Goal: Task Accomplishment & Management: Use online tool/utility

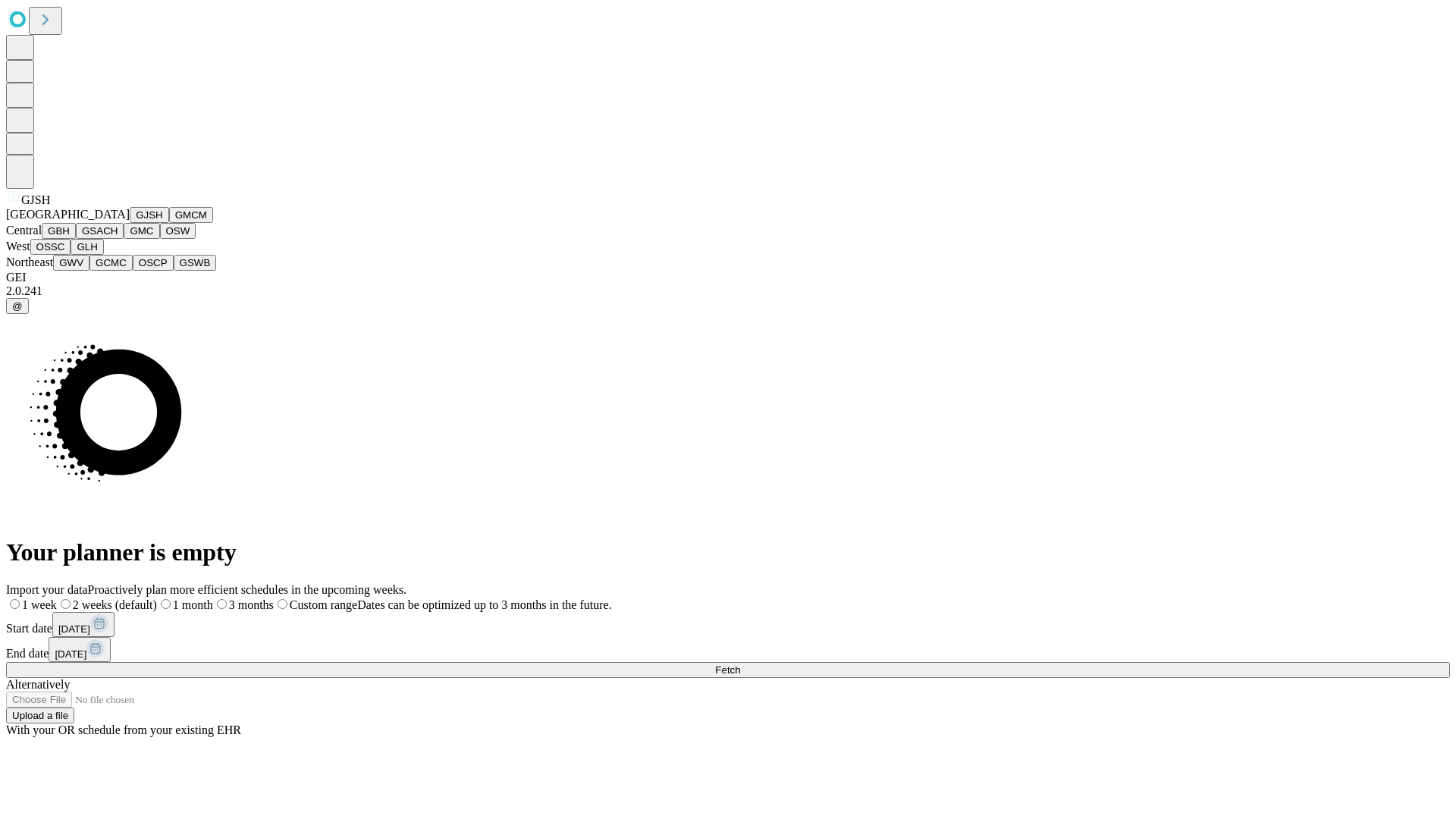
click at [130, 222] on button "GJSH" at bounding box center [149, 215] width 40 height 15
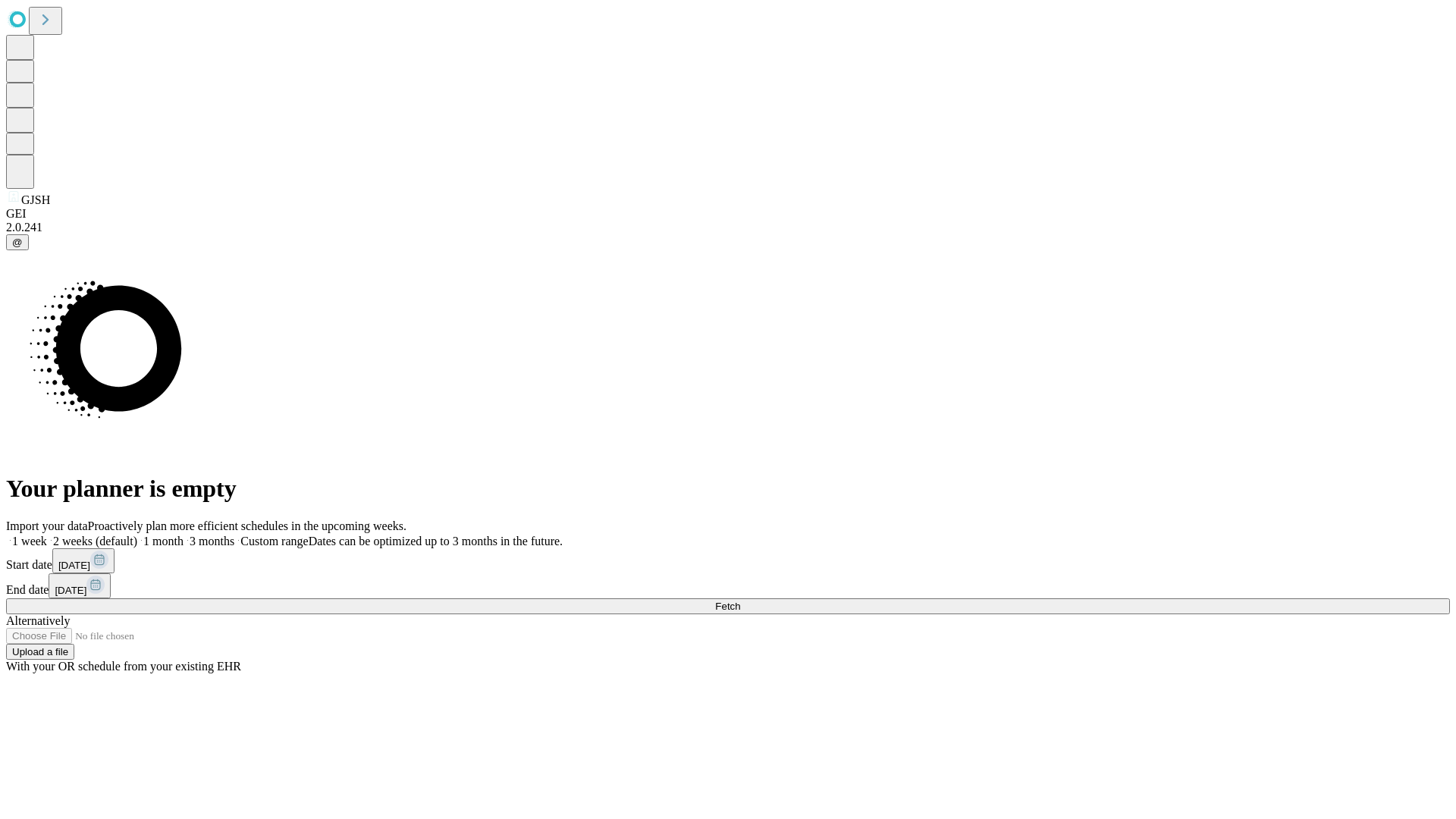
click at [137, 535] on label "2 weeks (default)" at bounding box center [92, 541] width 90 height 13
click at [740, 600] on span "Fetch" at bounding box center [728, 606] width 25 height 12
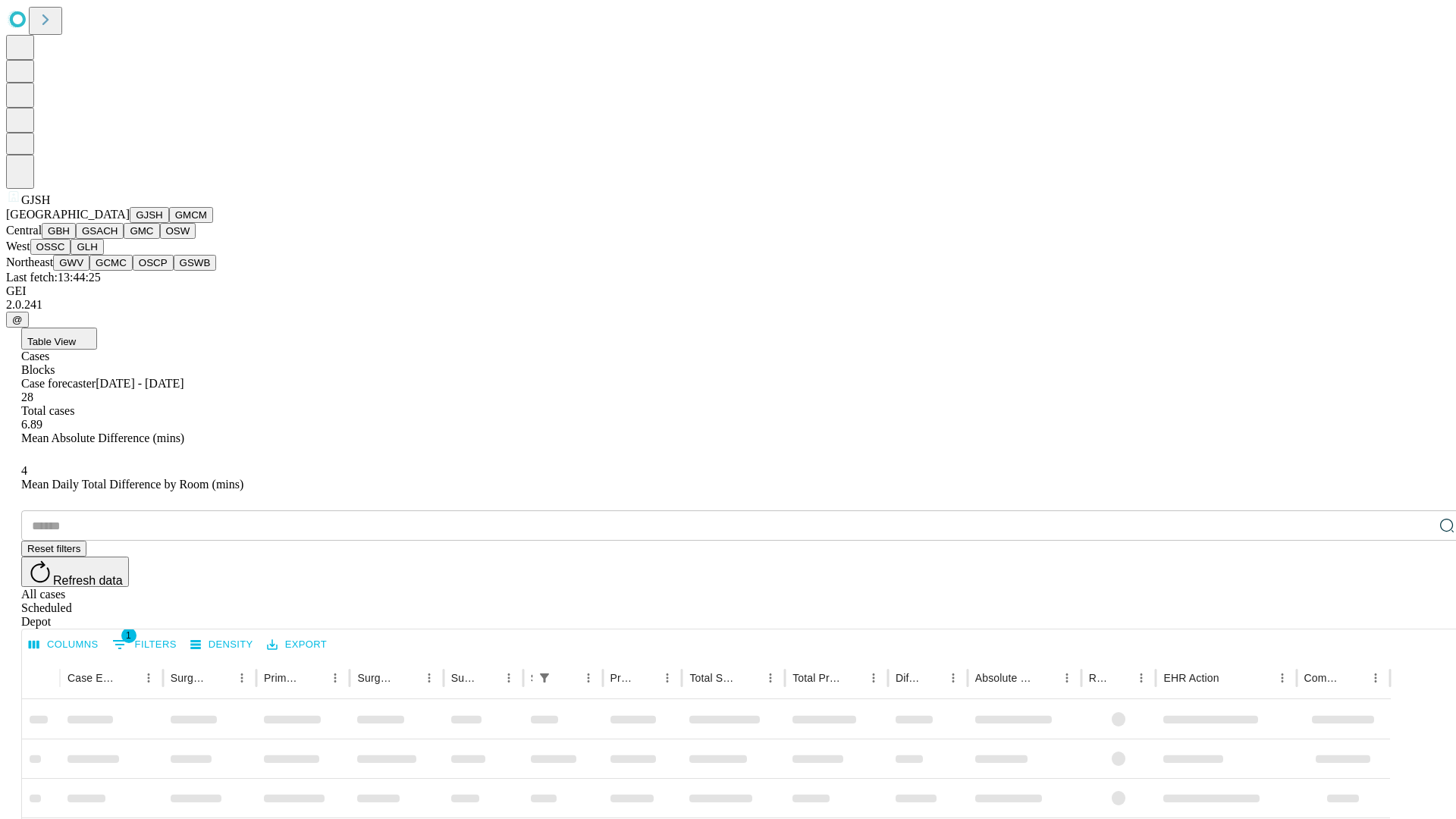
click at [169, 222] on button "GMCM" at bounding box center [191, 215] width 44 height 15
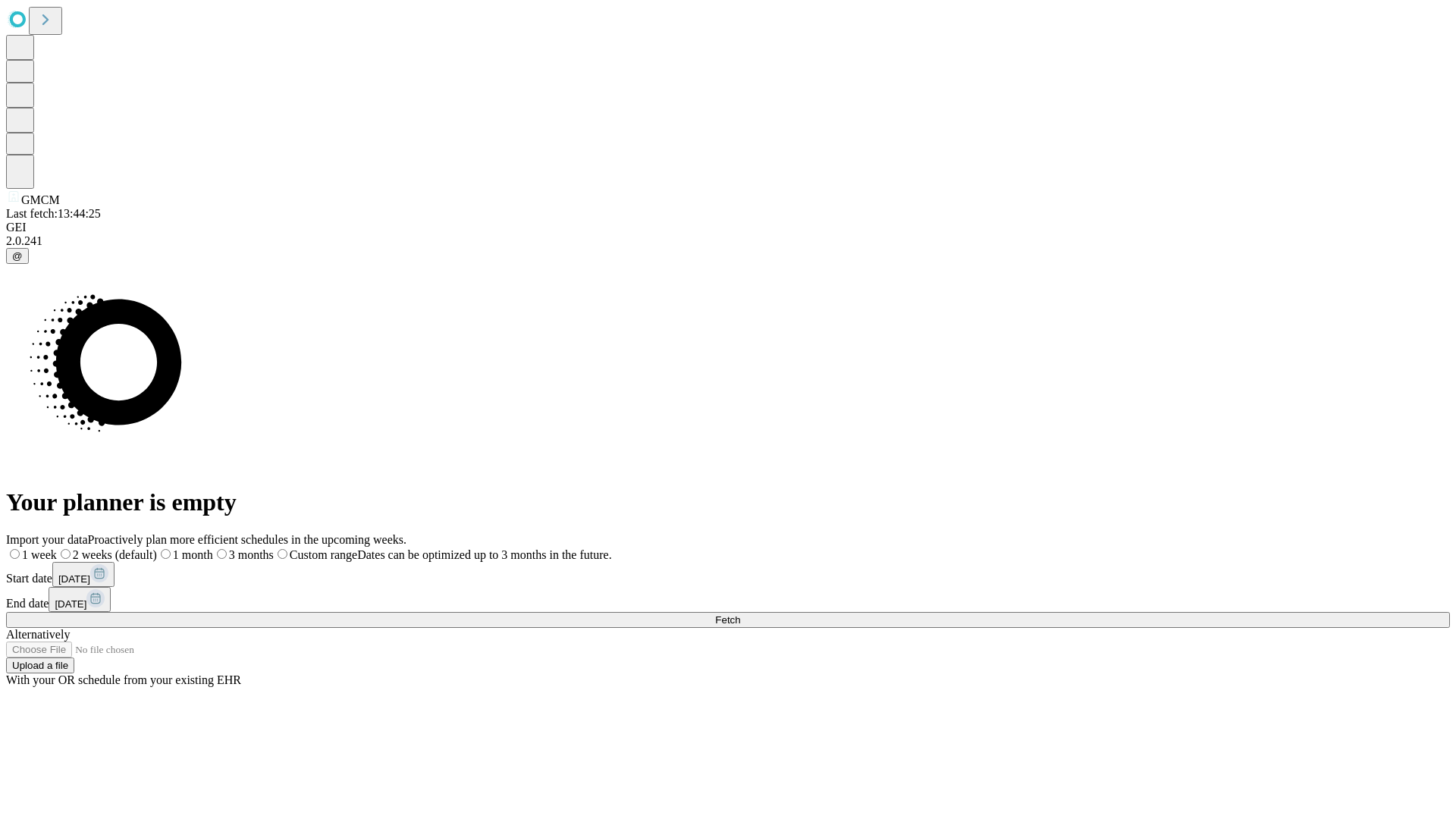
click at [740, 614] on span "Fetch" at bounding box center [728, 620] width 25 height 12
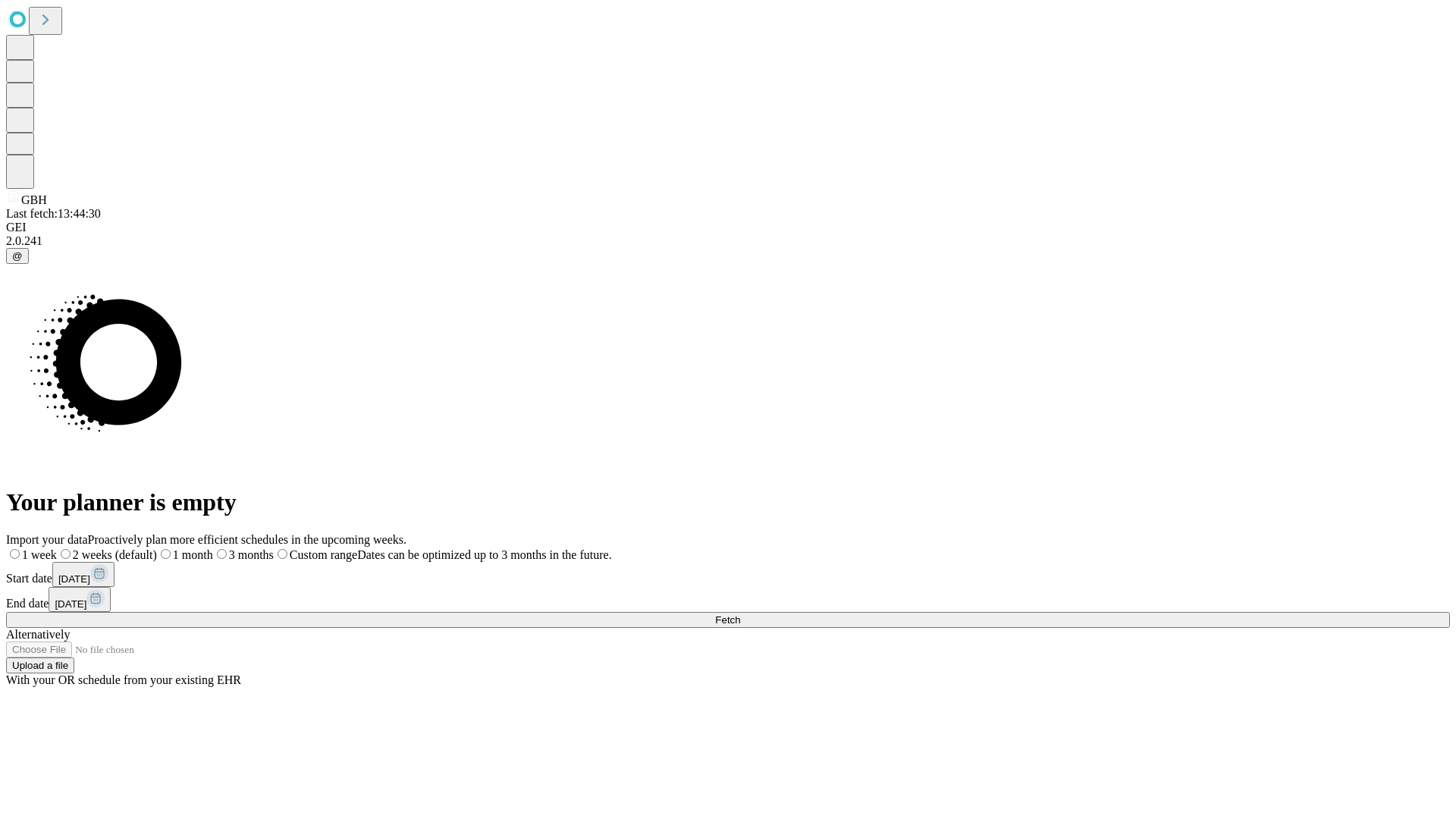
click at [740, 614] on span "Fetch" at bounding box center [728, 620] width 25 height 12
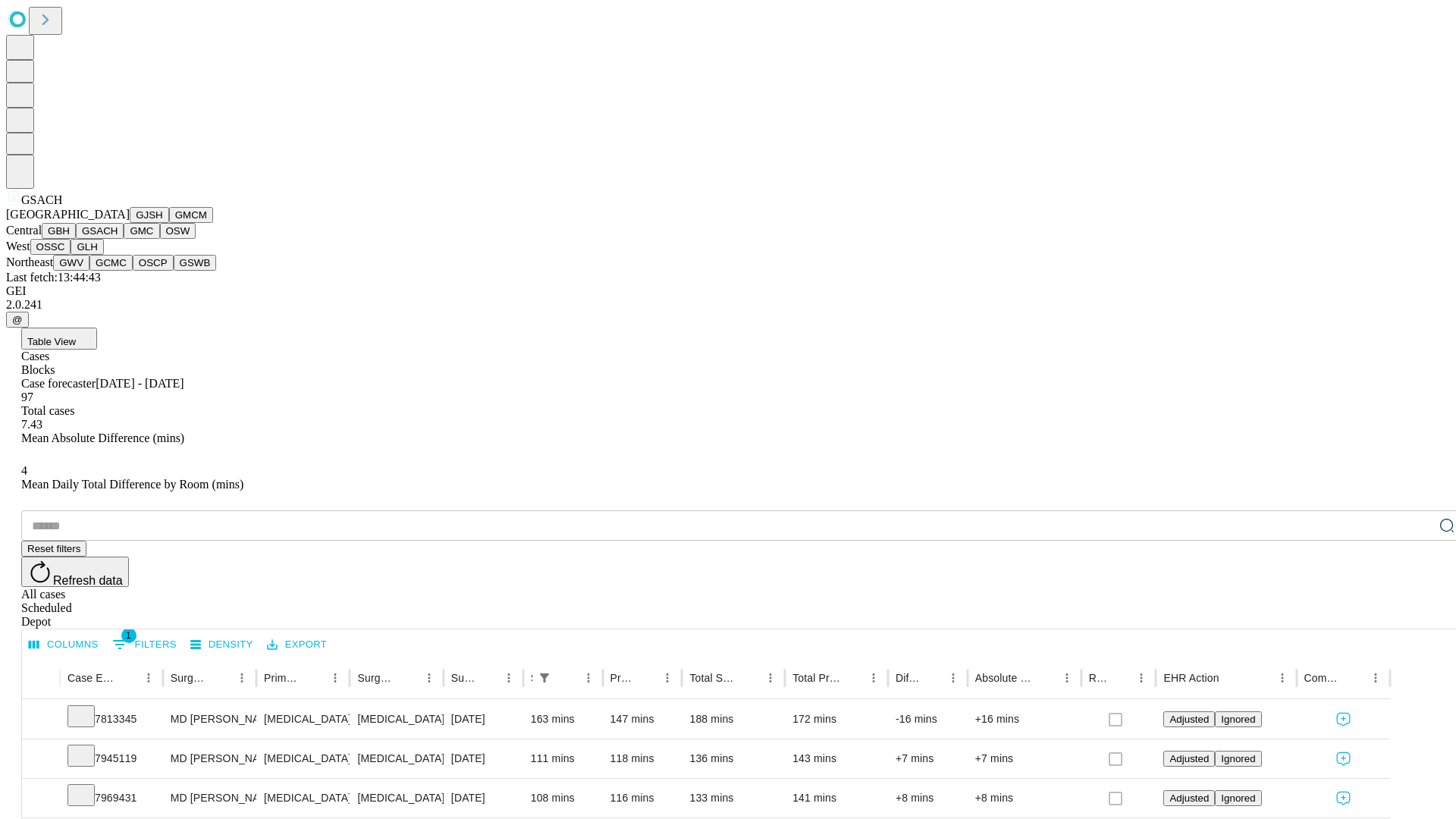
click at [124, 239] on button "GMC" at bounding box center [141, 230] width 36 height 15
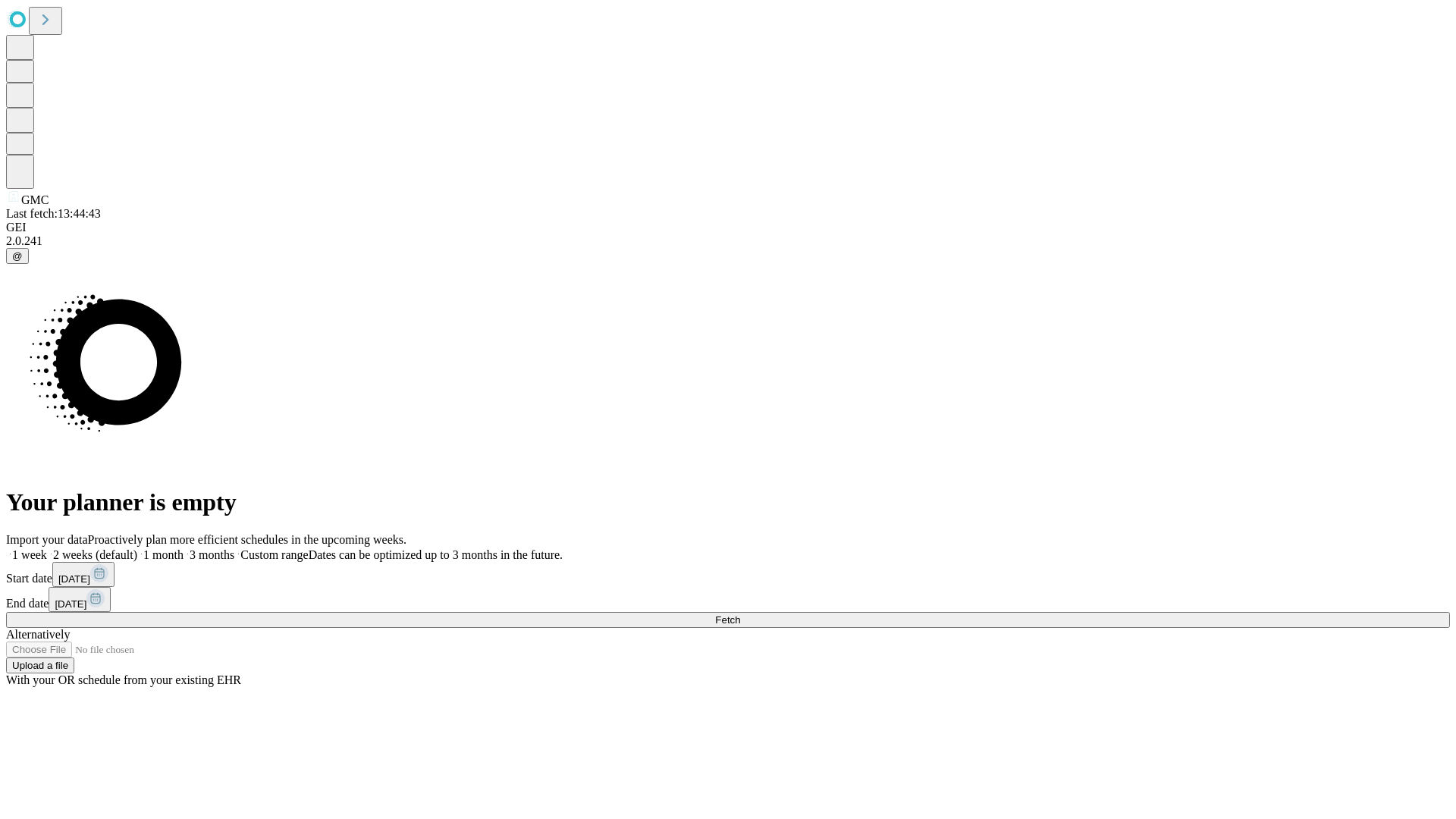
click at [740, 614] on span "Fetch" at bounding box center [728, 620] width 25 height 12
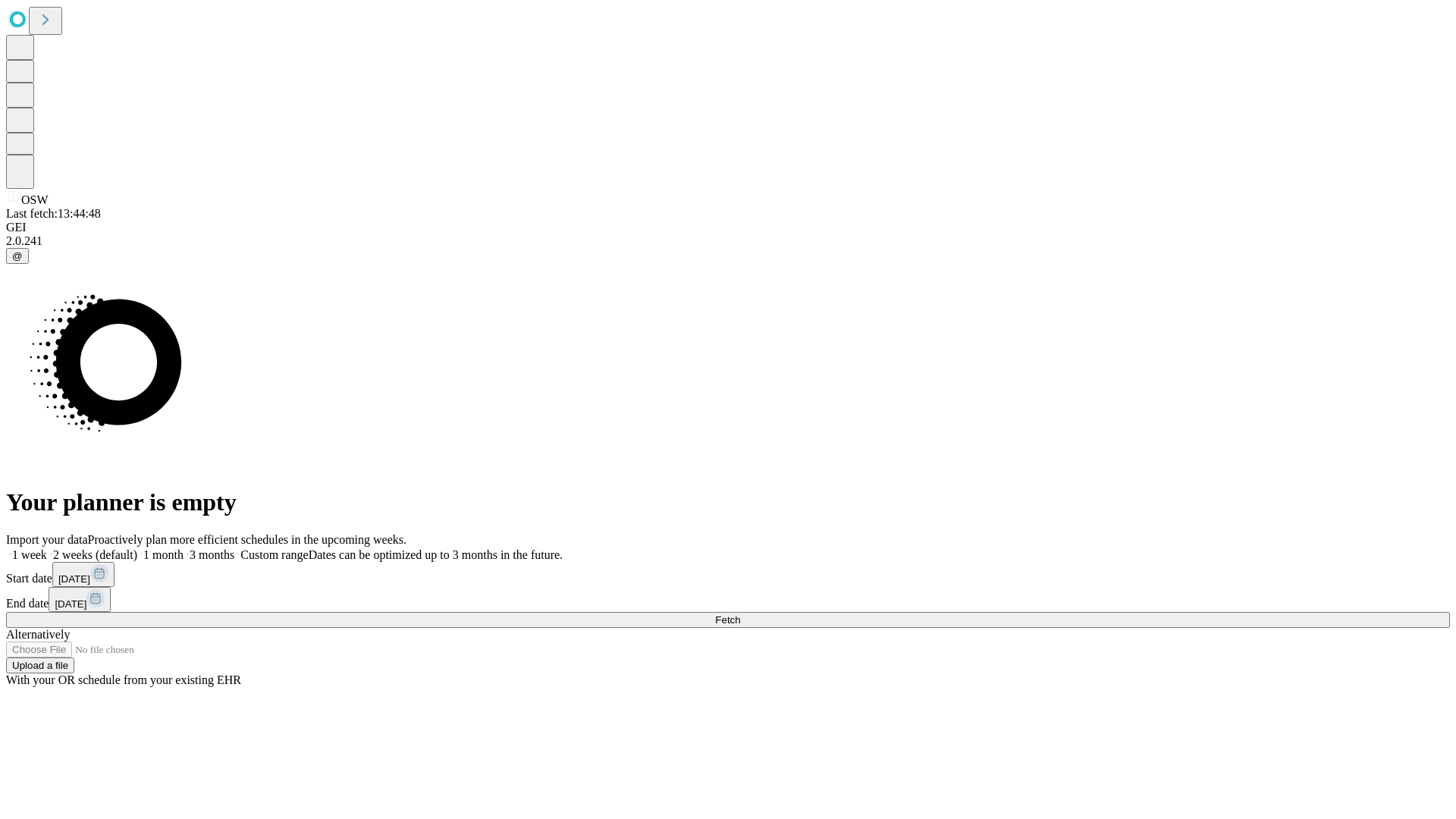
click at [137, 548] on label "2 weeks (default)" at bounding box center [92, 554] width 90 height 13
click at [740, 614] on span "Fetch" at bounding box center [728, 620] width 25 height 12
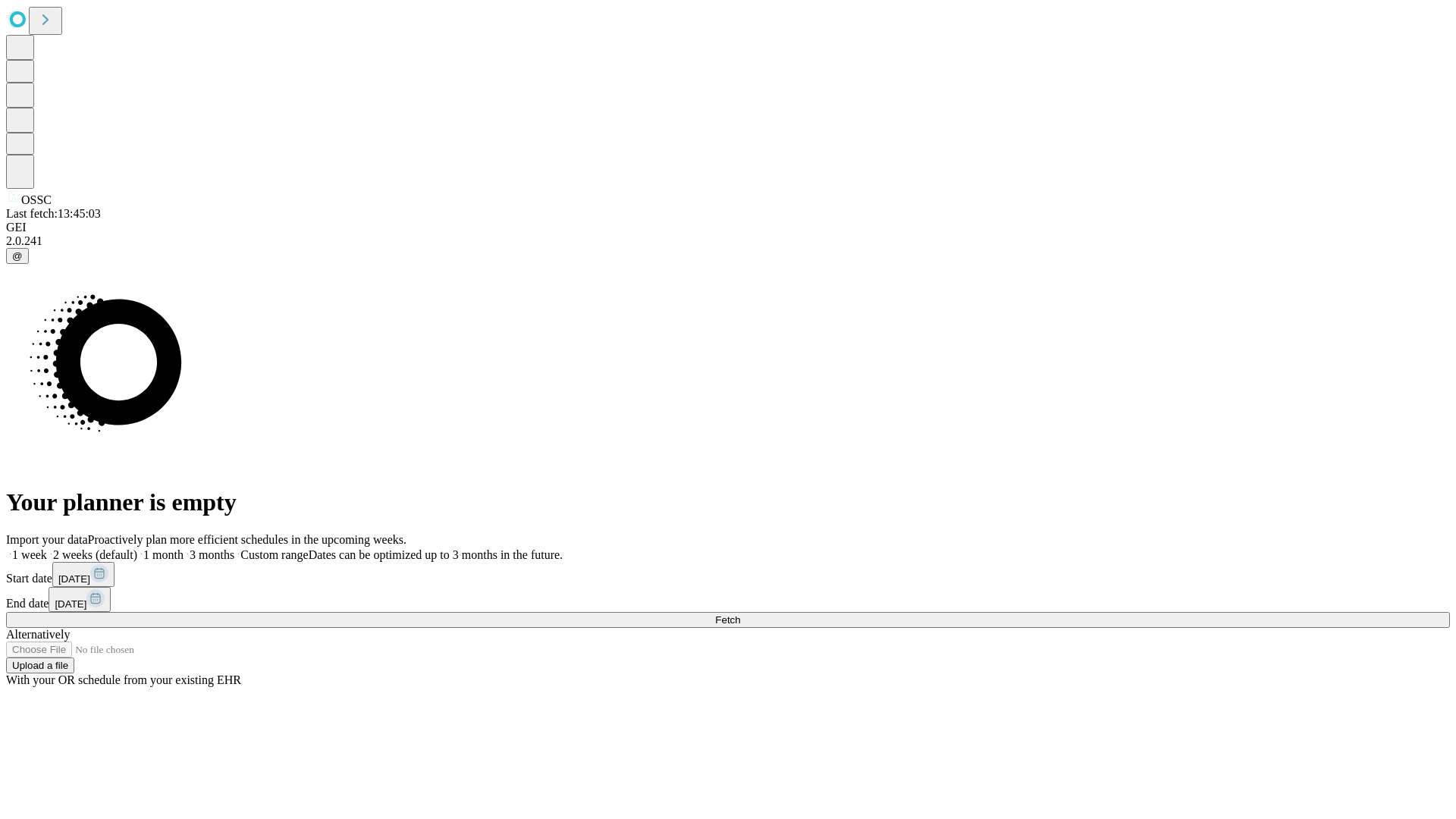
click at [137, 548] on label "2 weeks (default)" at bounding box center [92, 554] width 90 height 13
click at [740, 614] on span "Fetch" at bounding box center [728, 620] width 25 height 12
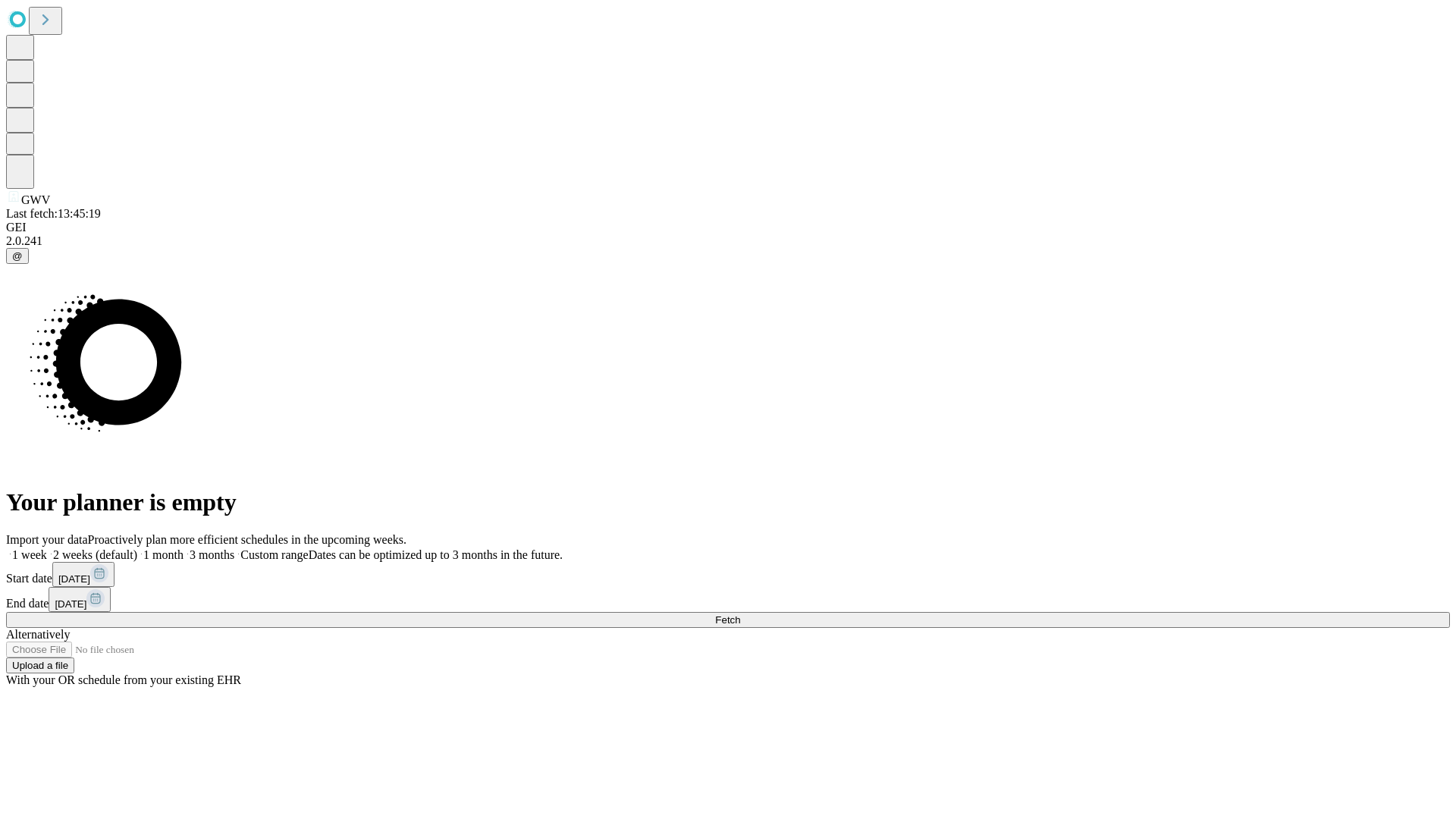
click at [137, 548] on label "2 weeks (default)" at bounding box center [92, 554] width 90 height 13
click at [740, 614] on span "Fetch" at bounding box center [728, 620] width 25 height 12
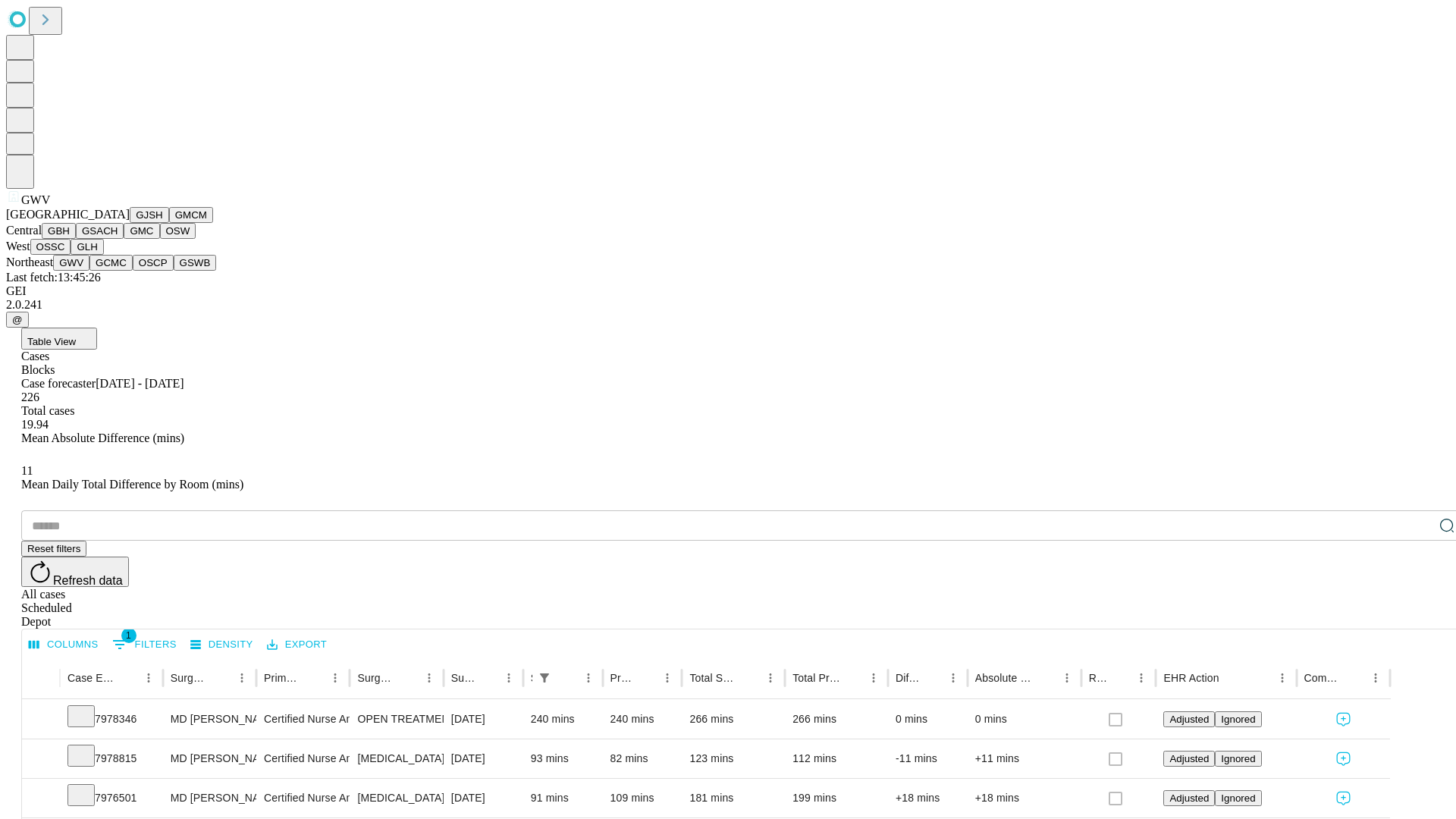
click at [118, 271] on button "GCMC" at bounding box center [111, 262] width 44 height 15
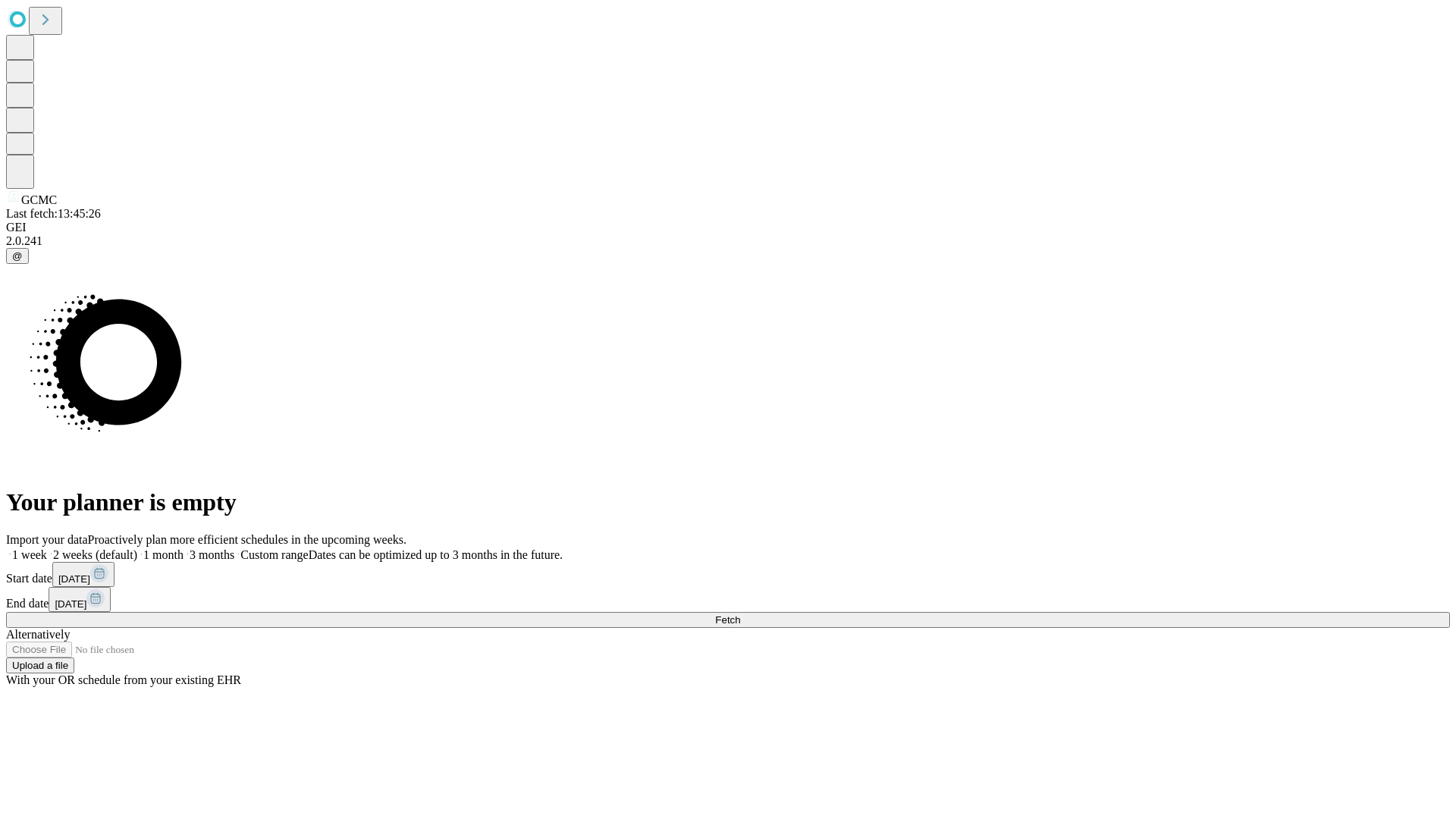
click at [137, 548] on label "2 weeks (default)" at bounding box center [92, 554] width 90 height 13
click at [740, 614] on span "Fetch" at bounding box center [728, 620] width 25 height 12
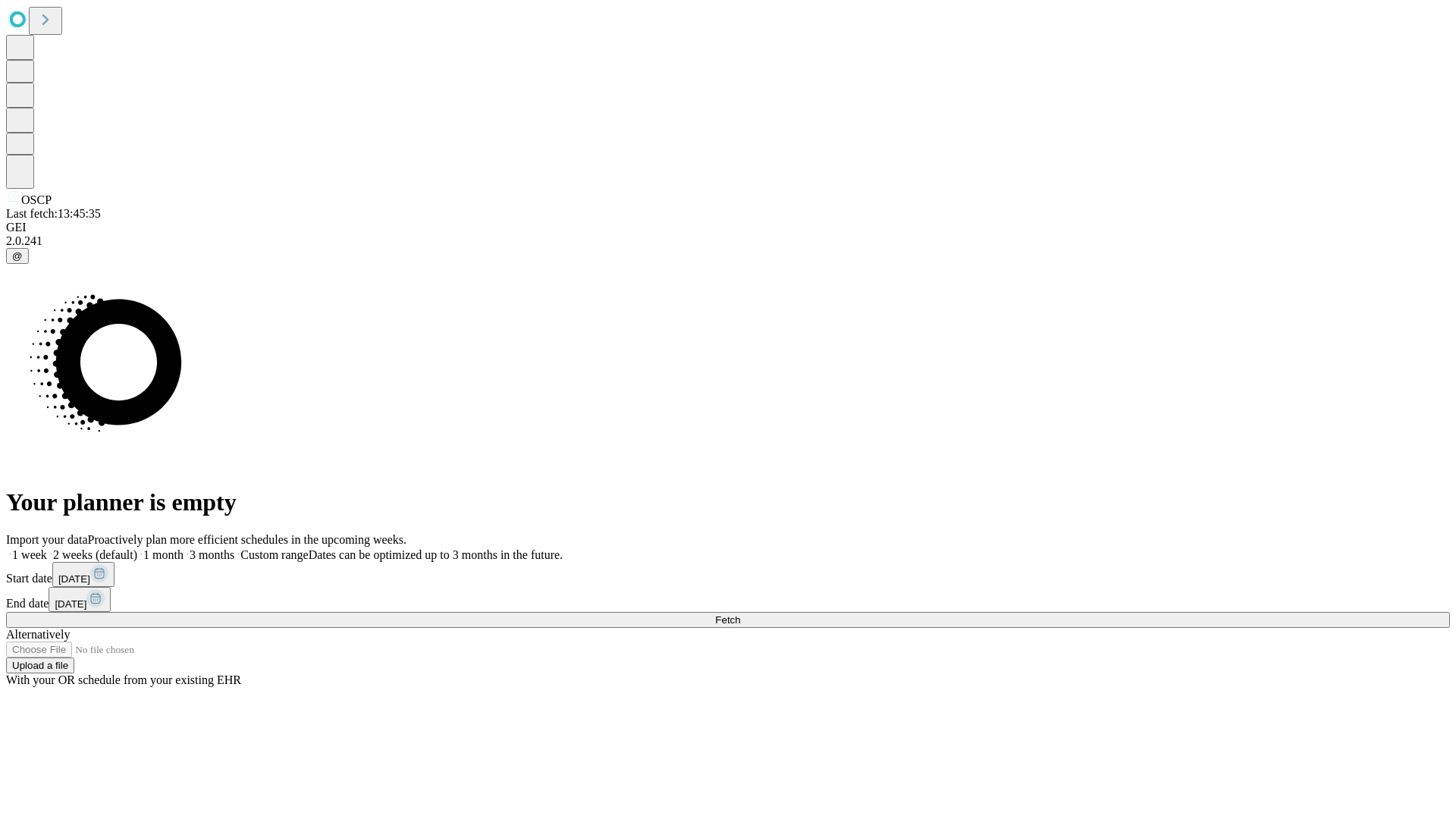
click at [137, 548] on label "2 weeks (default)" at bounding box center [92, 554] width 90 height 13
click at [740, 614] on span "Fetch" at bounding box center [728, 620] width 25 height 12
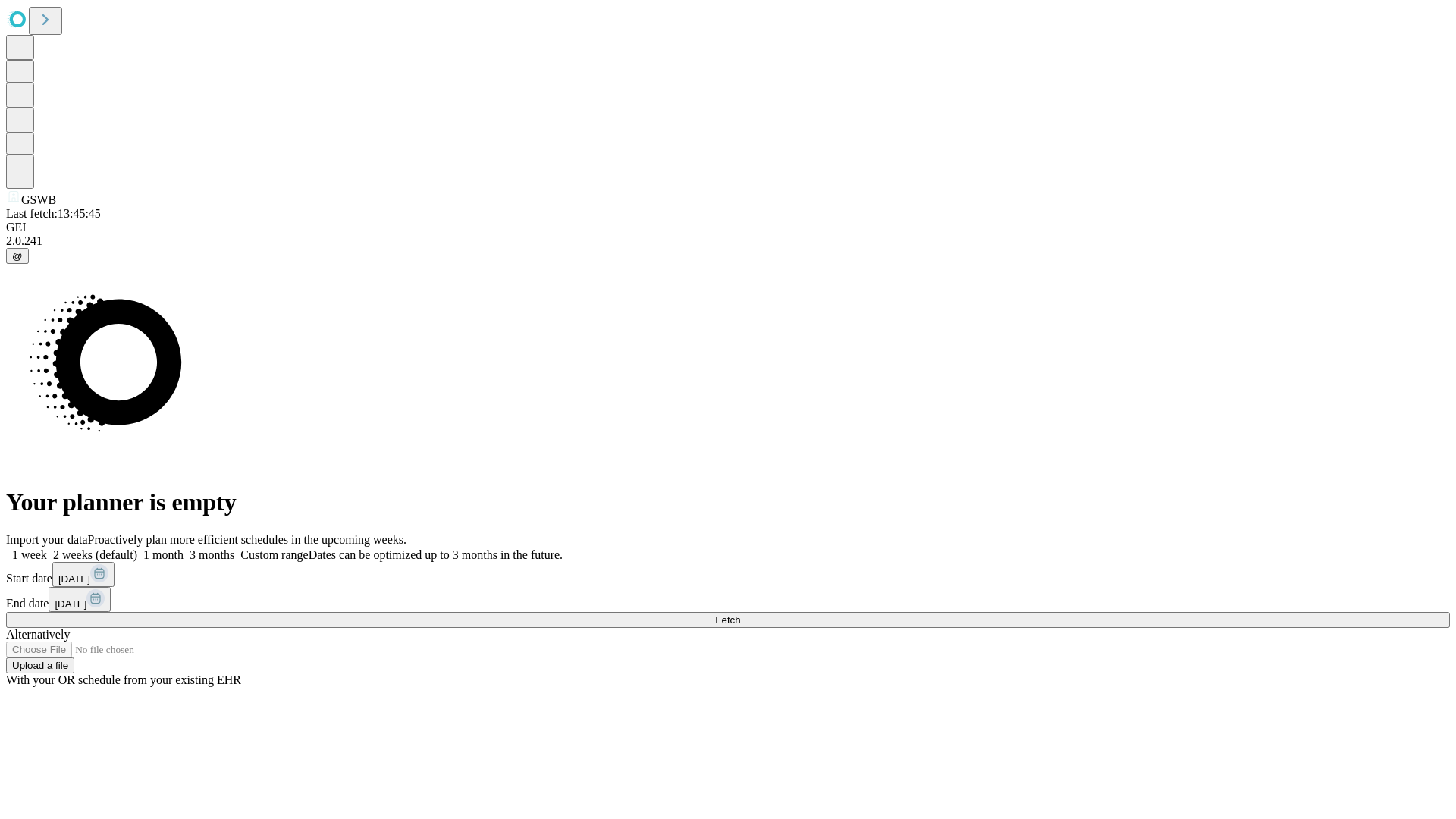
click at [137, 548] on label "2 weeks (default)" at bounding box center [92, 554] width 90 height 13
click at [740, 614] on span "Fetch" at bounding box center [728, 620] width 25 height 12
